Goal: Transaction & Acquisition: Purchase product/service

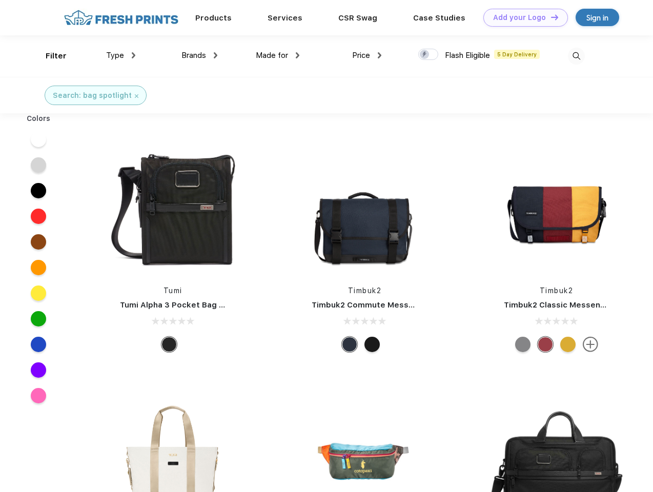
scroll to position [1, 0]
click at [522, 17] on link "Add your Logo Design Tool" at bounding box center [526, 18] width 85 height 18
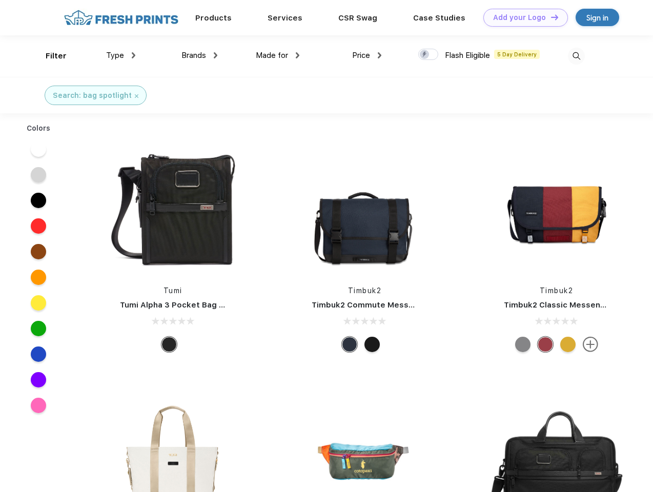
click at [0, 0] on div "Design Tool" at bounding box center [0, 0] width 0 height 0
click at [550, 17] on link "Add your Logo Design Tool" at bounding box center [526, 18] width 85 height 18
click at [49, 56] on div "Filter" at bounding box center [56, 56] width 21 height 12
click at [121, 55] on span "Type" at bounding box center [115, 55] width 18 height 9
click at [200, 55] on span "Brands" at bounding box center [194, 55] width 25 height 9
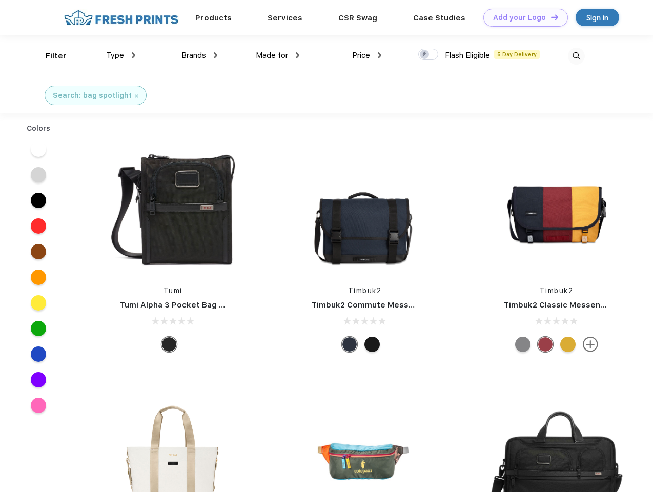
click at [278, 55] on span "Made for" at bounding box center [272, 55] width 32 height 9
click at [367, 55] on span "Price" at bounding box center [361, 55] width 18 height 9
click at [429, 55] on div at bounding box center [429, 54] width 20 height 11
click at [425, 55] on input "checkbox" at bounding box center [422, 51] width 7 height 7
click at [577, 56] on img at bounding box center [576, 56] width 17 height 17
